Goal: Task Accomplishment & Management: Use online tool/utility

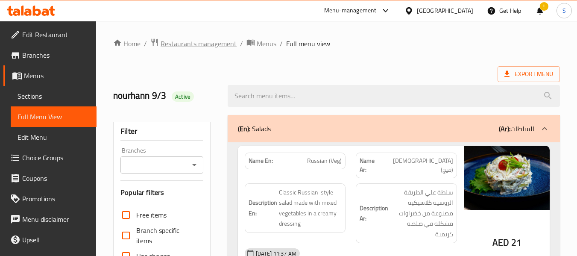
click at [217, 43] on span "Restaurants management" at bounding box center [199, 43] width 76 height 10
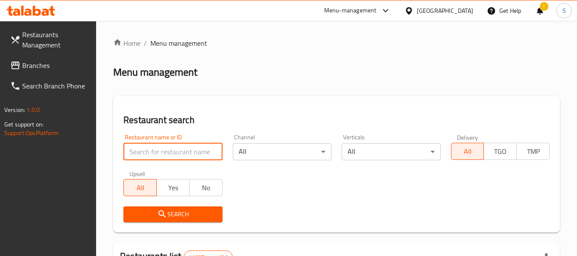
paste input "705305"
type input "705305"
click button "Search" at bounding box center [172, 214] width 99 height 16
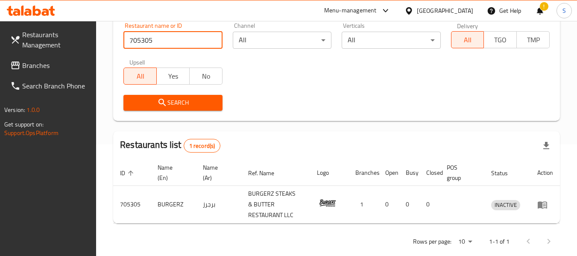
scroll to position [125, 0]
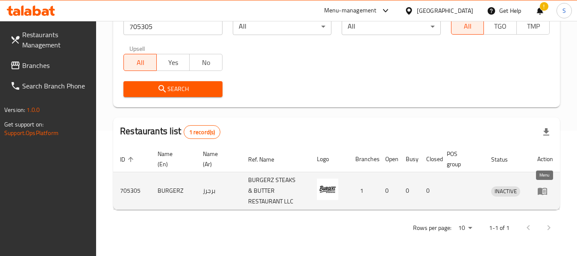
click at [542, 189] on icon "enhanced table" at bounding box center [542, 191] width 10 height 10
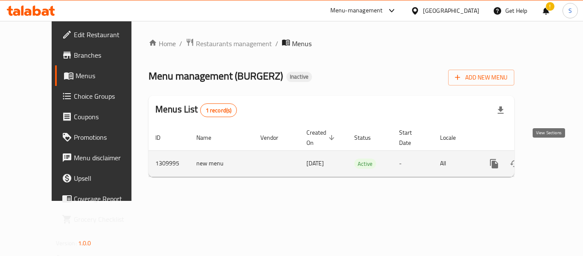
click at [552, 160] on icon "enhanced table" at bounding box center [556, 164] width 8 height 8
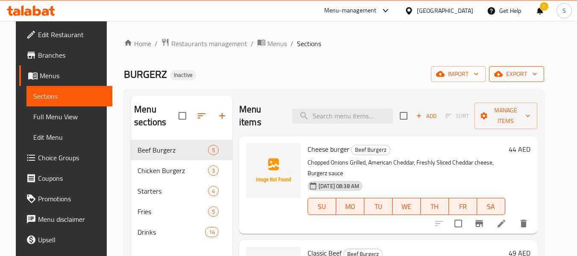
click at [537, 73] on span "export" at bounding box center [516, 74] width 41 height 11
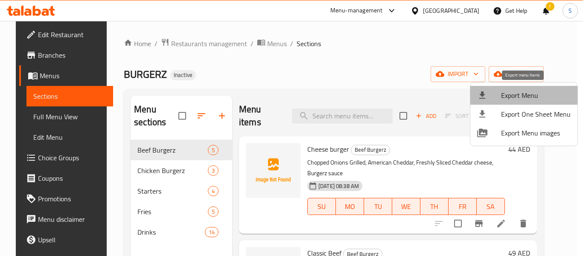
click at [529, 91] on span "Export Menu" at bounding box center [536, 95] width 70 height 10
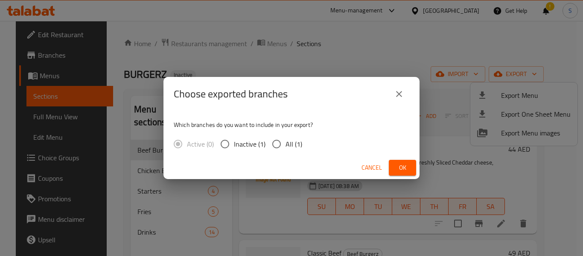
click at [290, 143] on span "All (1)" at bounding box center [294, 144] width 17 height 10
click at [286, 143] on input "All (1)" at bounding box center [277, 144] width 18 height 18
radio input "true"
click at [397, 168] on span "Ok" at bounding box center [403, 167] width 14 height 11
